Goal: Find specific page/section: Find specific page/section

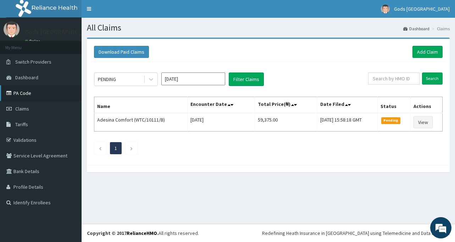
click at [22, 92] on link "PA Code" at bounding box center [41, 93] width 82 height 16
click at [19, 92] on link "PA Code" at bounding box center [41, 93] width 82 height 16
